Goal: Task Accomplishment & Management: Manage account settings

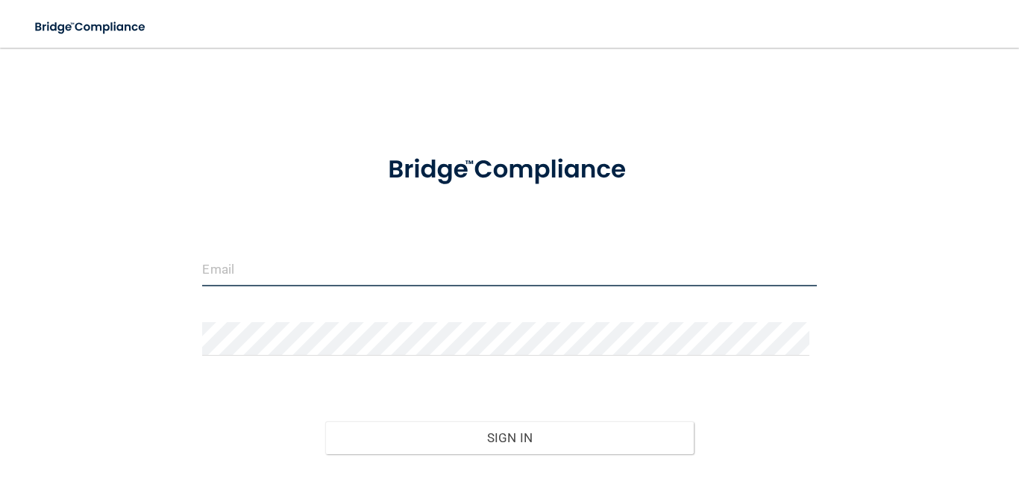
click at [324, 270] on input "email" at bounding box center [509, 270] width 614 height 34
click at [271, 280] on input "email" at bounding box center [509, 270] width 614 height 34
type input "[EMAIL_ADDRESS][DOMAIN_NAME]"
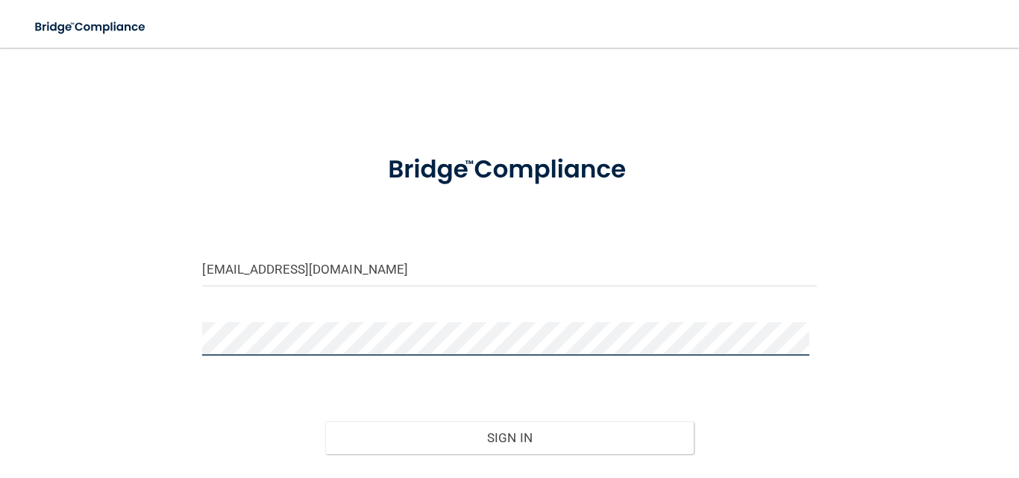
click at [325, 422] on button "Sign In" at bounding box center [509, 438] width 369 height 33
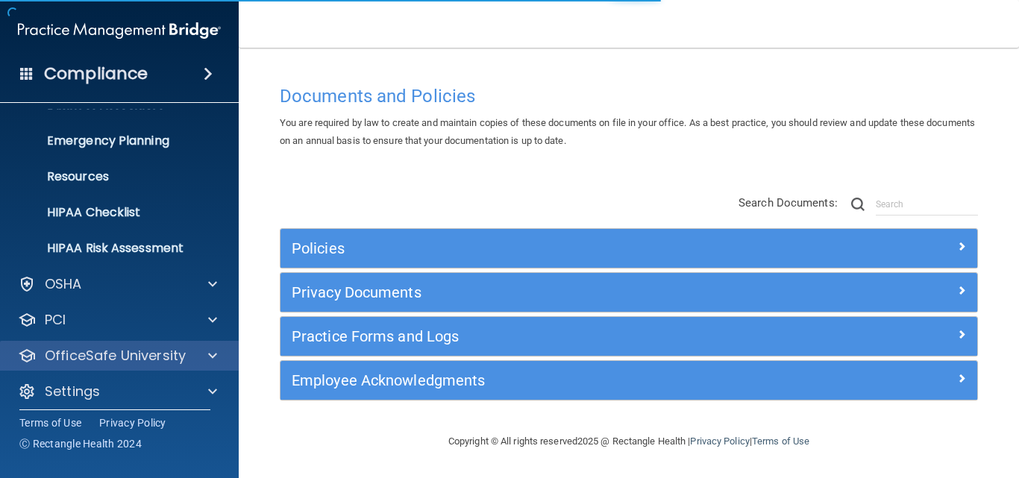
scroll to position [141, 0]
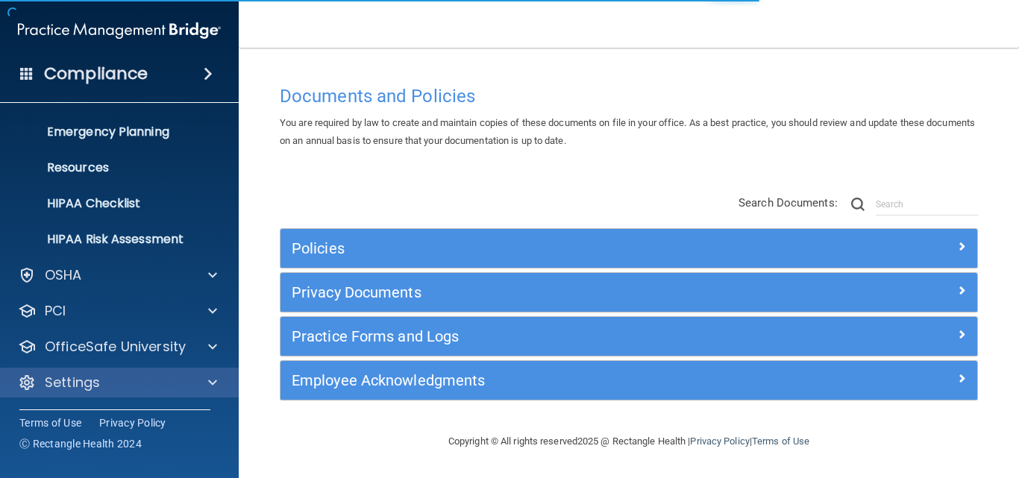
click at [105, 369] on div "Settings" at bounding box center [119, 383] width 239 height 30
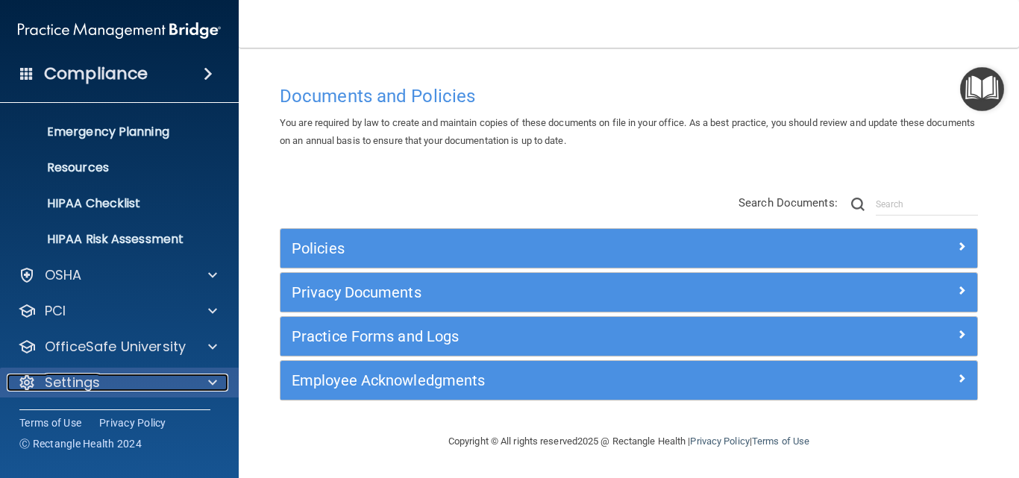
click at [121, 380] on div "Settings" at bounding box center [99, 383] width 185 height 18
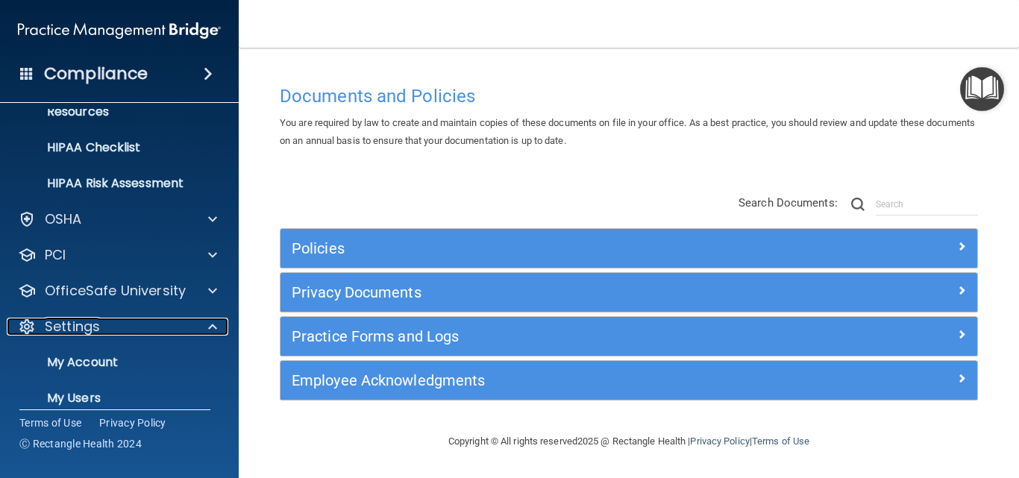
scroll to position [284, 0]
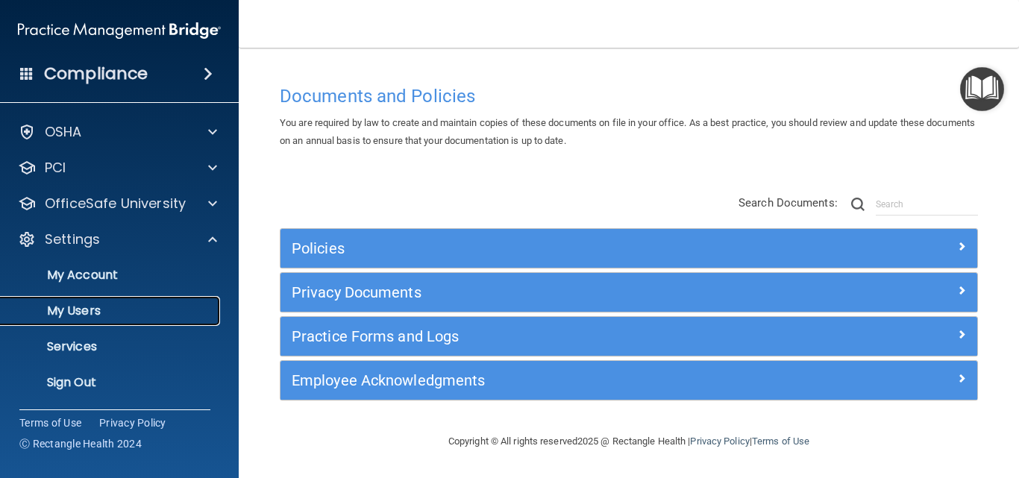
click at [93, 308] on p "My Users" at bounding box center [112, 311] width 204 height 15
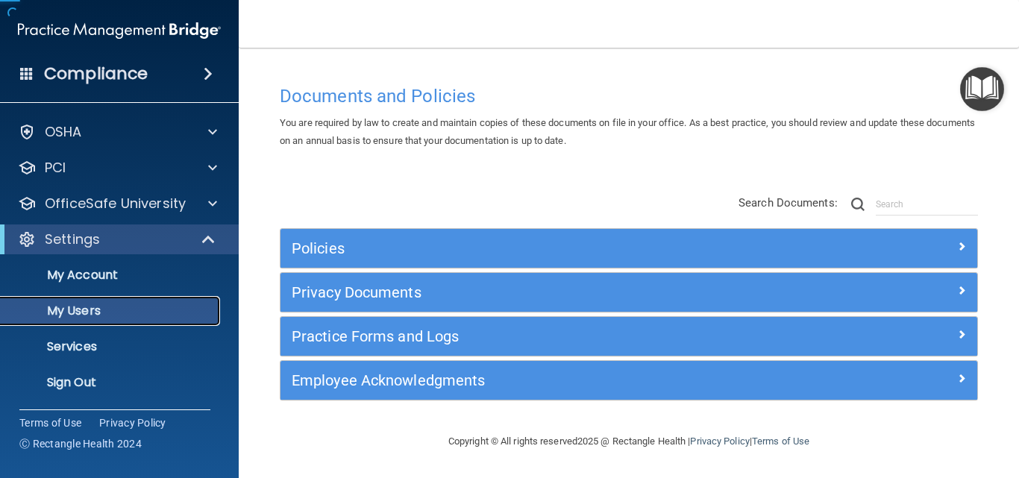
scroll to position [34, 0]
select select "20"
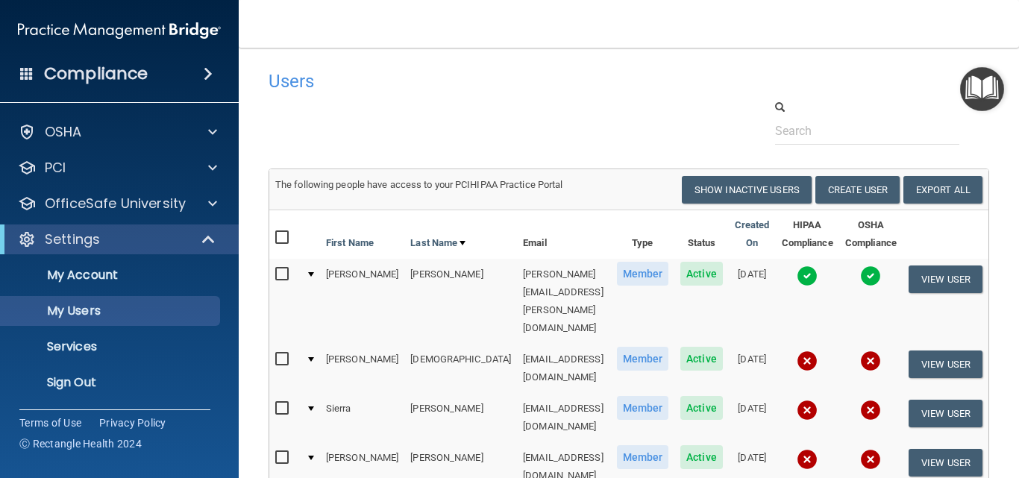
click at [275, 354] on input "checkbox" at bounding box center [283, 360] width 17 height 12
checkbox input "true"
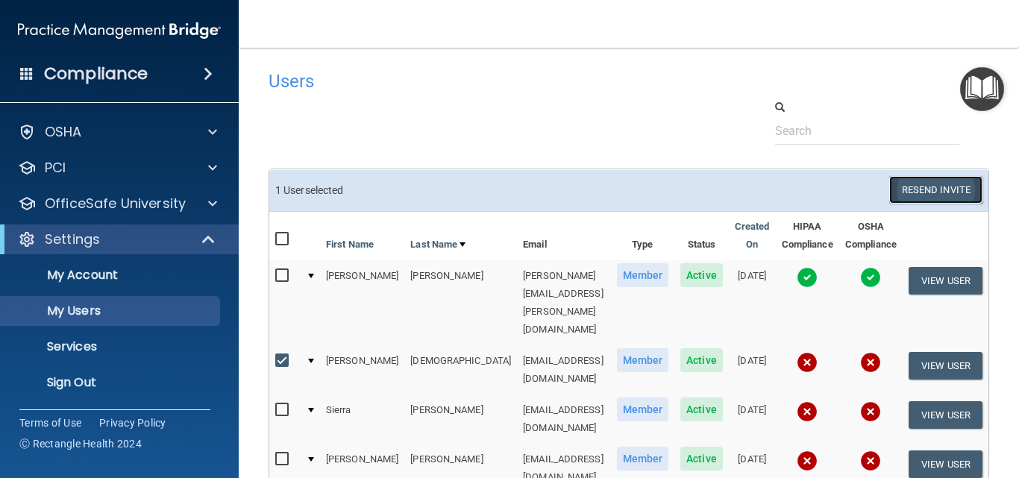
click at [939, 192] on button "Resend Invite" at bounding box center [935, 190] width 93 height 28
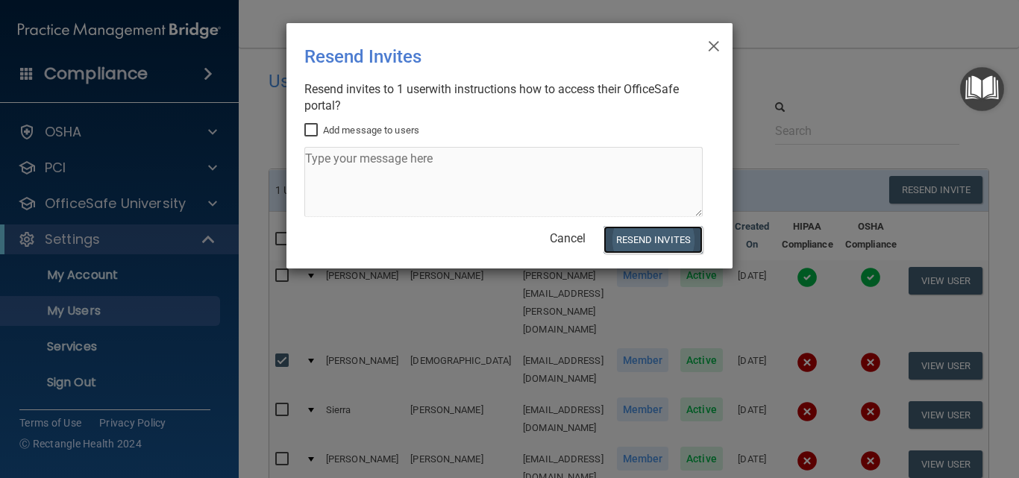
click at [634, 232] on button "Resend Invites" at bounding box center [653, 240] width 99 height 28
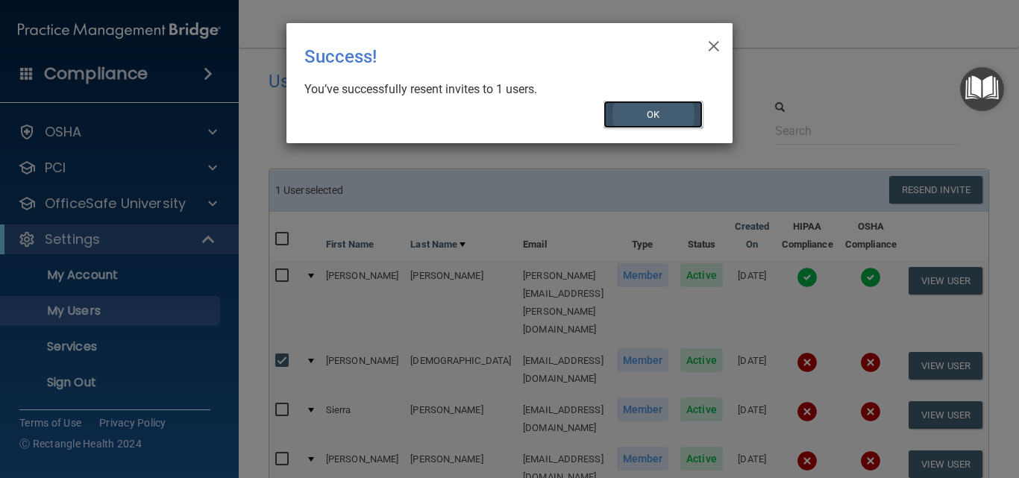
click at [624, 107] on button "OK" at bounding box center [654, 115] width 100 height 28
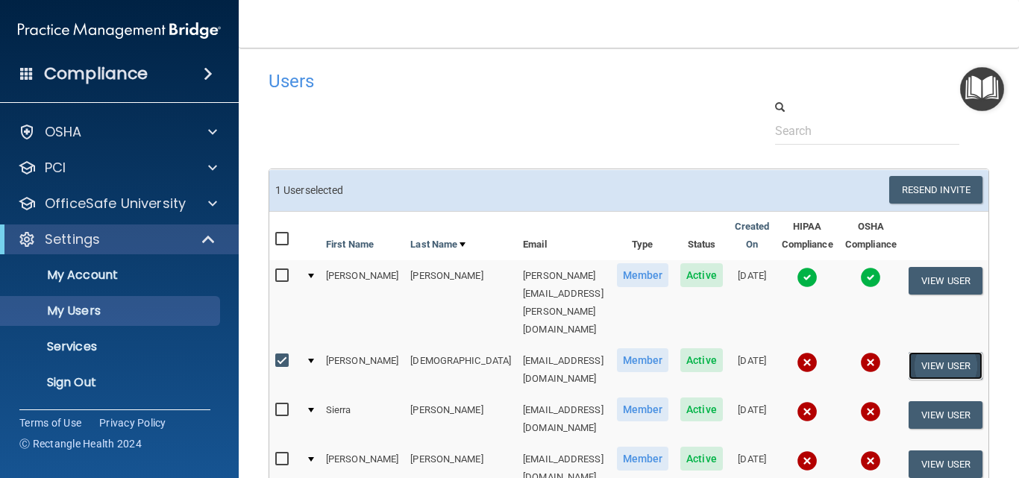
click at [965, 352] on button "View User" at bounding box center [946, 366] width 74 height 28
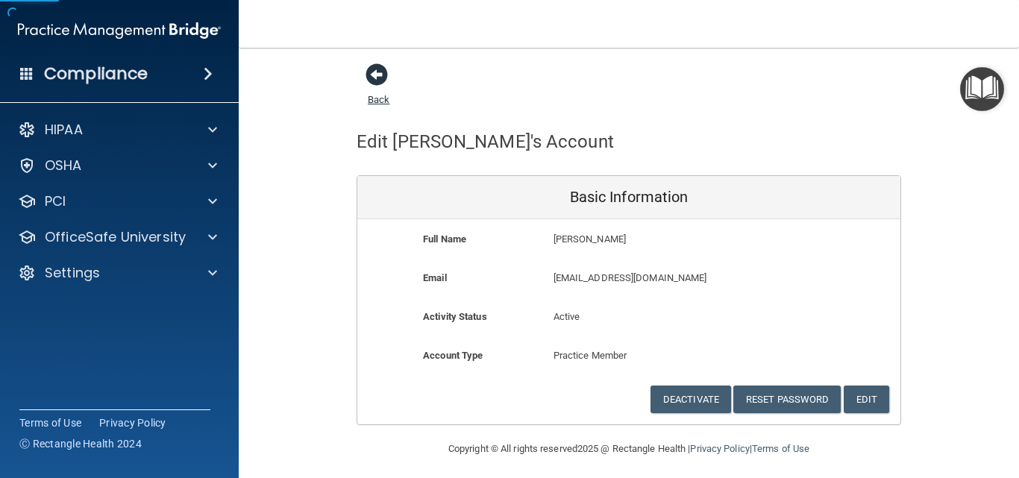
click at [366, 77] on span at bounding box center [377, 74] width 22 height 22
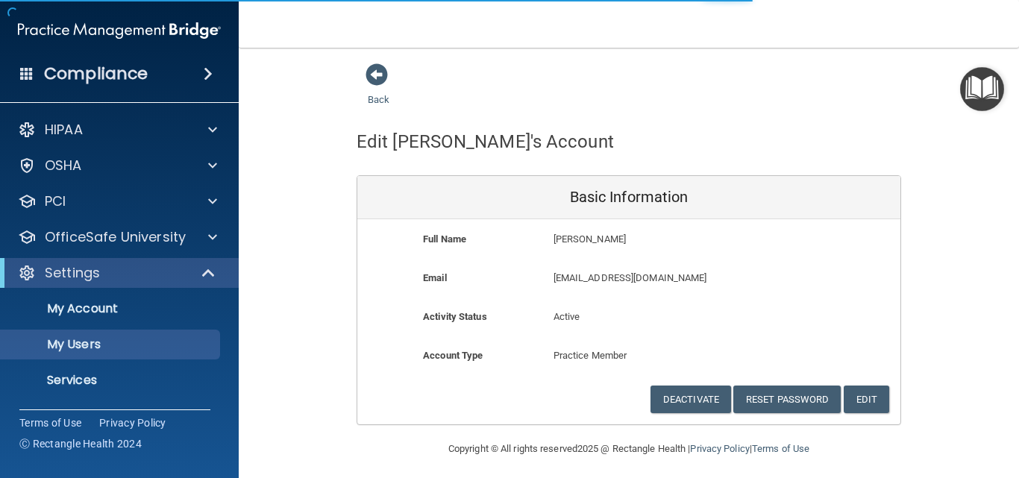
select select "20"
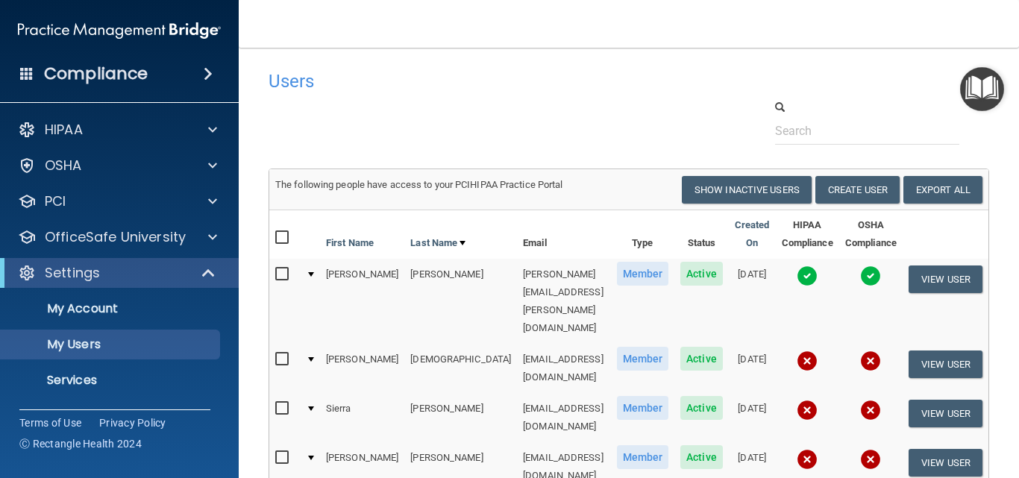
click at [308, 357] on div at bounding box center [311, 359] width 6 height 4
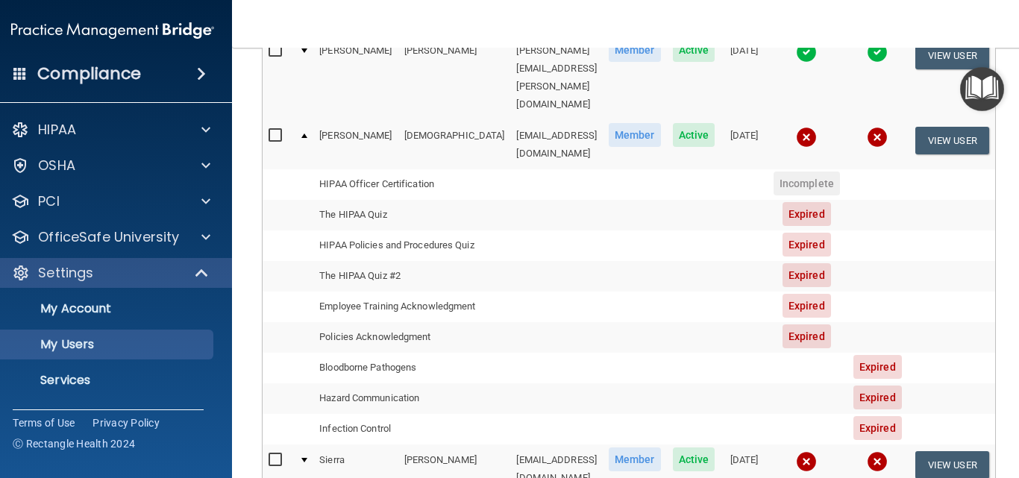
scroll to position [298, 0]
